Goal: Task Accomplishment & Management: Complete application form

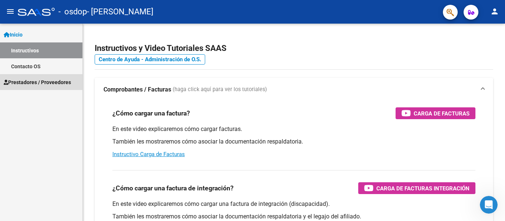
click at [60, 79] on span "Prestadores / Proveedores" at bounding box center [37, 82] width 67 height 8
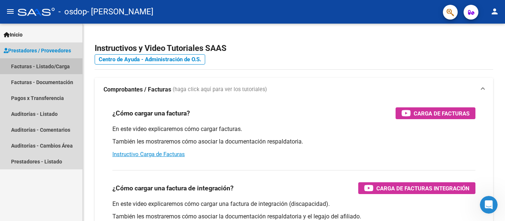
click at [61, 67] on link "Facturas - Listado/Carga" at bounding box center [41, 66] width 82 height 16
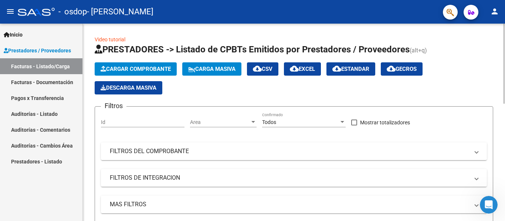
click at [123, 68] on span "Cargar Comprobante" at bounding box center [136, 69] width 70 height 7
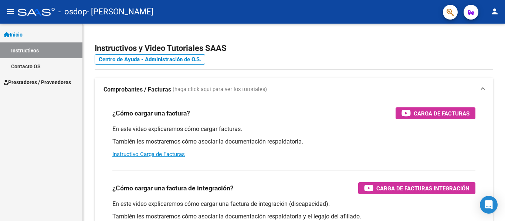
click at [47, 79] on span "Prestadores / Proveedores" at bounding box center [37, 82] width 67 height 8
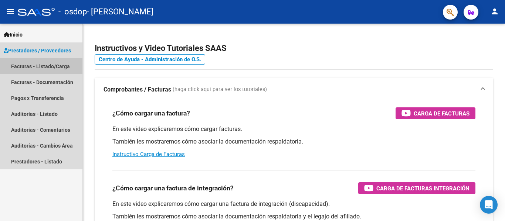
click at [44, 66] on link "Facturas - Listado/Carga" at bounding box center [41, 66] width 82 height 16
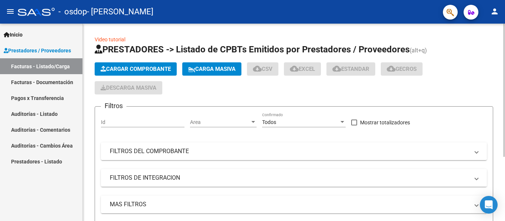
click at [127, 67] on span "Cargar Comprobante" at bounding box center [136, 69] width 70 height 7
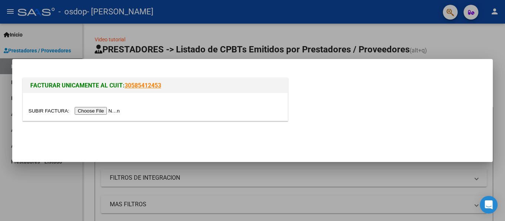
click at [103, 110] on input "file" at bounding box center [75, 111] width 94 height 8
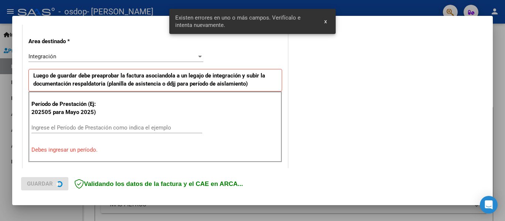
scroll to position [172, 0]
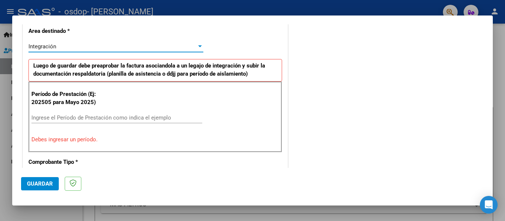
click at [198, 47] on div at bounding box center [200, 46] width 4 height 2
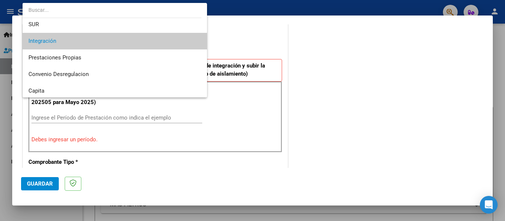
scroll to position [14, 0]
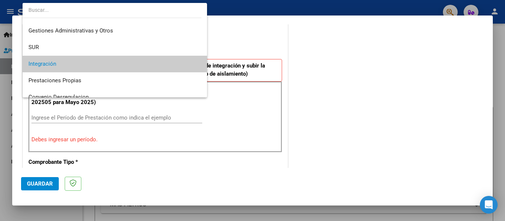
click at [160, 63] on span "Integración" at bounding box center [114, 64] width 173 height 17
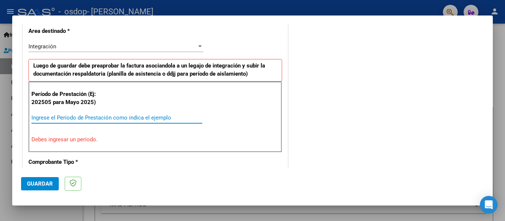
click at [141, 118] on input "Ingrese el Período de Prestación como indica el ejemplo" at bounding box center [116, 118] width 171 height 7
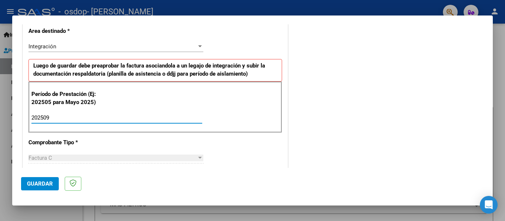
type input "202509"
click at [199, 156] on div at bounding box center [200, 158] width 7 height 6
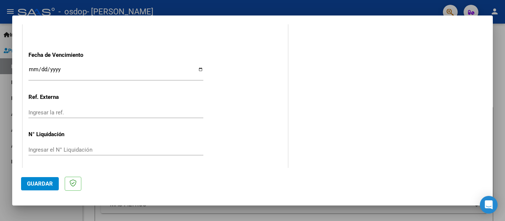
scroll to position [507, 0]
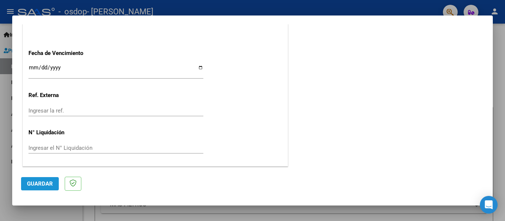
click at [52, 185] on button "Guardar" at bounding box center [40, 183] width 38 height 13
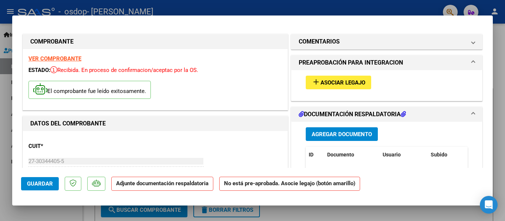
click at [343, 83] on span "Asociar Legajo" at bounding box center [343, 82] width 45 height 7
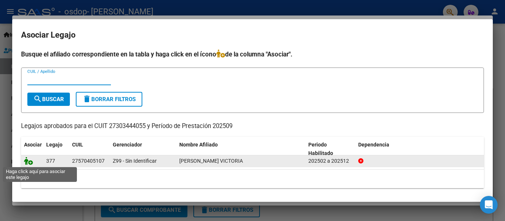
click at [30, 163] on icon at bounding box center [28, 161] width 9 height 8
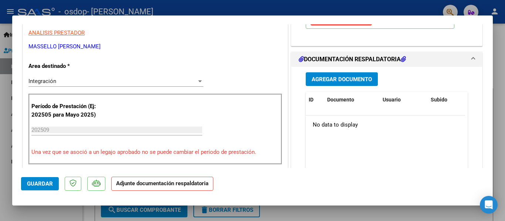
scroll to position [151, 0]
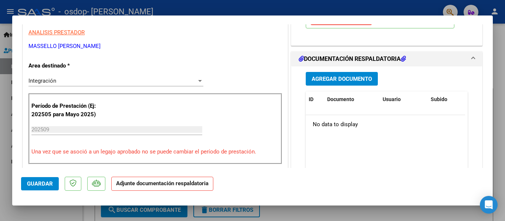
click at [403, 60] on icon at bounding box center [403, 59] width 5 height 6
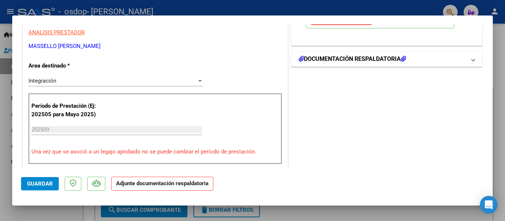
click at [403, 60] on icon at bounding box center [403, 59] width 5 height 6
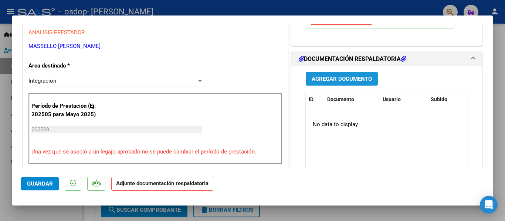
click at [357, 74] on button "Agregar Documento" at bounding box center [342, 79] width 72 height 14
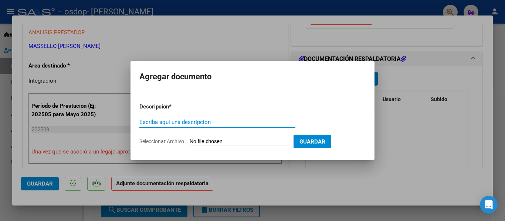
click at [192, 121] on input "Escriba aquí una descripcion" at bounding box center [217, 122] width 156 height 7
click at [192, 123] on input "Escriba aquí una descripcion" at bounding box center [217, 122] width 156 height 7
click at [279, 122] on input "documentacion respaldatoria" at bounding box center [217, 122] width 156 height 7
type input "documentacion respaldatoria"
click at [174, 142] on span "Seleccionar Archivo" at bounding box center [161, 142] width 45 height 6
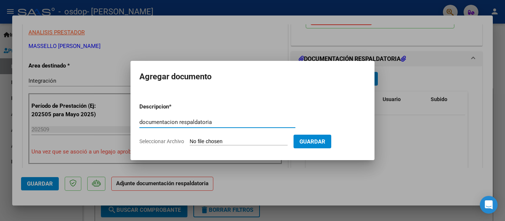
click at [190, 142] on input "Seleccionar Archivo" at bounding box center [239, 142] width 98 height 7
type input "C:\fakepath\septiembre 2025.pdf"
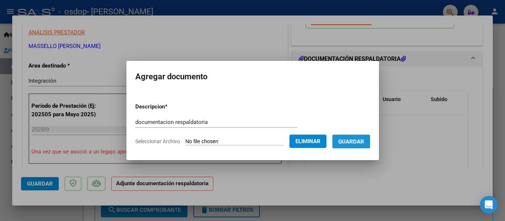
click at [358, 139] on span "Guardar" at bounding box center [351, 142] width 26 height 7
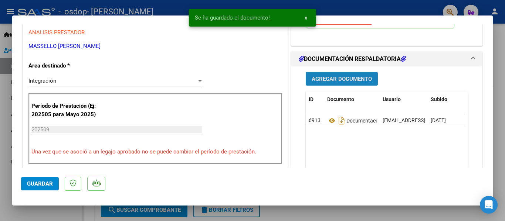
click at [350, 76] on span "Agregar Documento" at bounding box center [342, 79] width 60 height 7
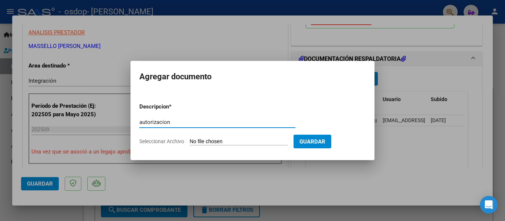
type input "autorizacion"
click at [176, 141] on span "Seleccionar Archivo" at bounding box center [161, 142] width 45 height 6
click at [190, 141] on input "Seleccionar Archivo" at bounding box center [239, 142] width 98 height 7
type input "C:\fakepath\autorizacion 2025.pdf"
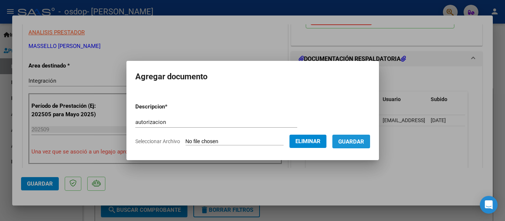
click at [362, 142] on span "Guardar" at bounding box center [351, 142] width 26 height 7
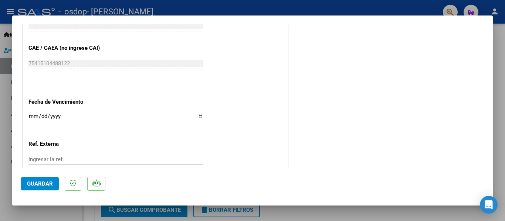
scroll to position [518, 0]
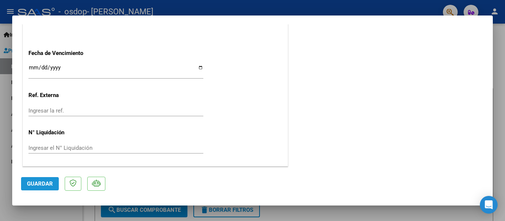
click at [36, 183] on span "Guardar" at bounding box center [40, 184] width 26 height 7
click at [465, 214] on div at bounding box center [252, 110] width 505 height 221
type input "$ 0,00"
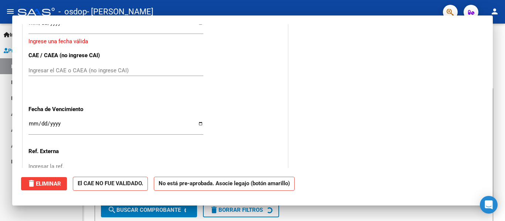
scroll to position [0, 0]
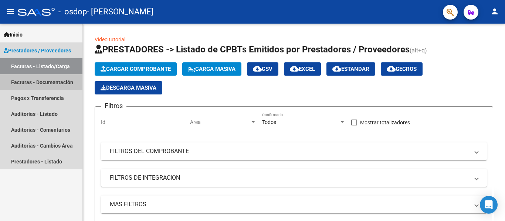
click at [56, 81] on link "Facturas - Documentación" at bounding box center [41, 82] width 82 height 16
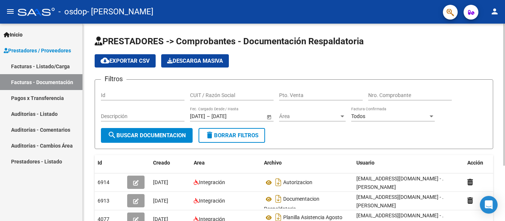
drag, startPoint x: 503, startPoint y: 147, endPoint x: 501, endPoint y: 158, distance: 11.2
click at [499, 158] on div "PRESTADORES -> Comprobantes - Documentación Respaldatoria cloud_download Export…" at bounding box center [294, 158] width 422 height 269
click at [499, 141] on div at bounding box center [504, 95] width 2 height 142
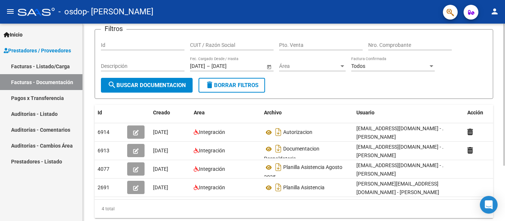
scroll to position [52, 0]
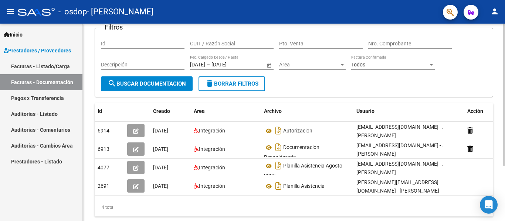
click at [499, 178] on div at bounding box center [504, 135] width 2 height 142
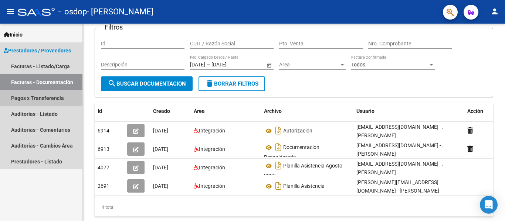
click at [35, 100] on link "Pagos x Transferencia" at bounding box center [41, 98] width 82 height 16
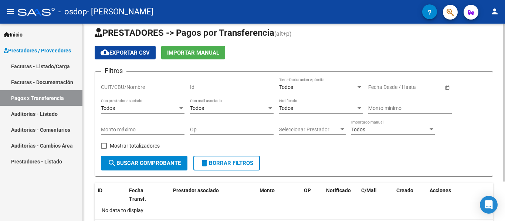
scroll to position [50, 0]
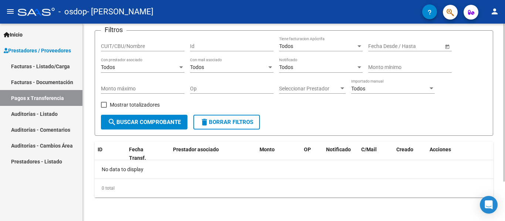
click at [499, 123] on div at bounding box center [504, 142] width 2 height 158
